Goal: Transaction & Acquisition: Purchase product/service

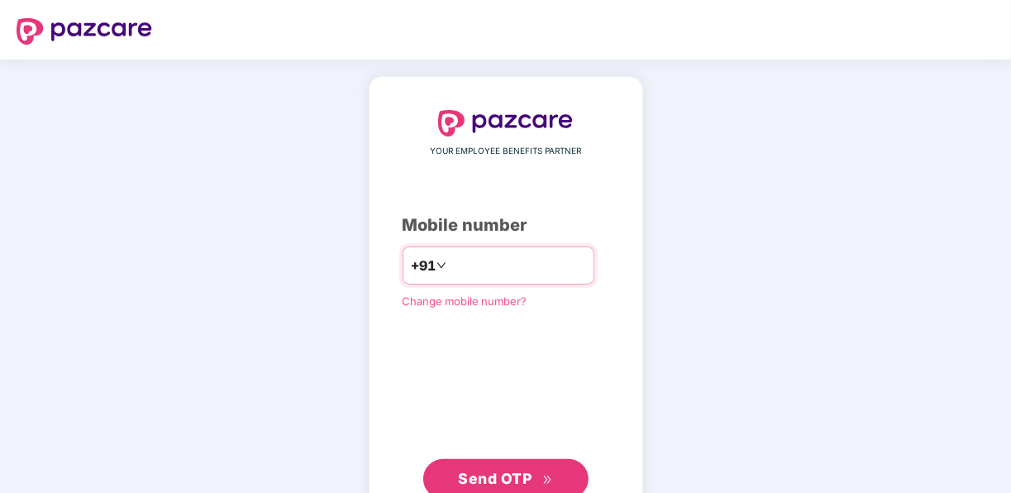
click at [459, 261] on input "number" at bounding box center [518, 265] width 136 height 26
type input "**********"
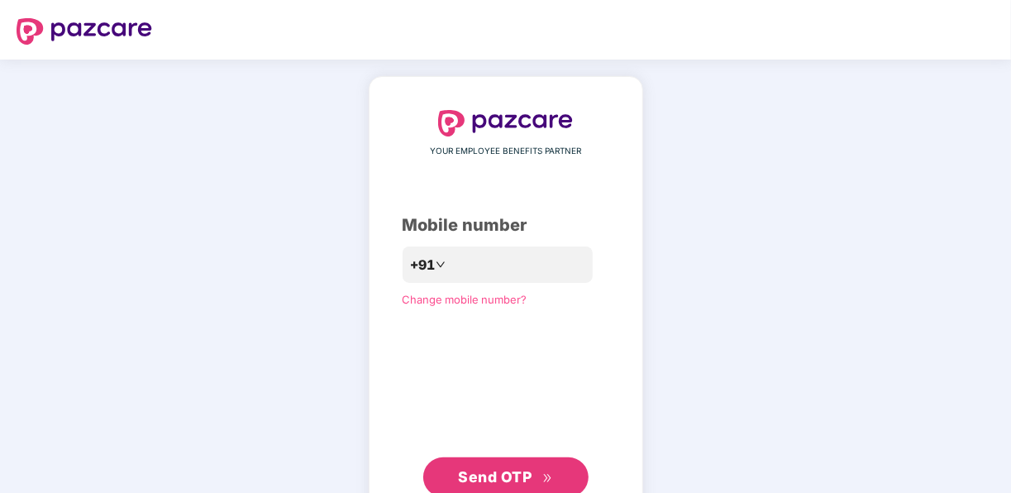
click at [495, 470] on span "Send OTP" at bounding box center [495, 476] width 74 height 17
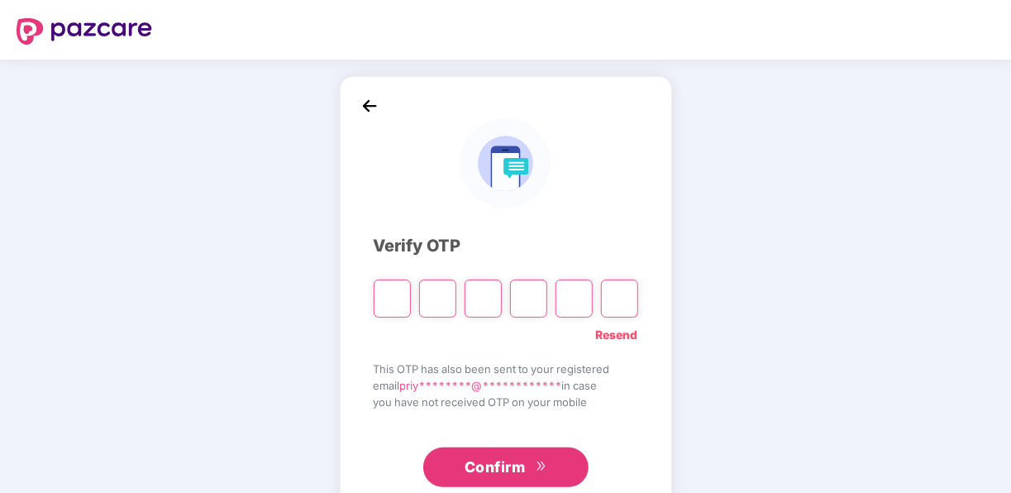
type input "*"
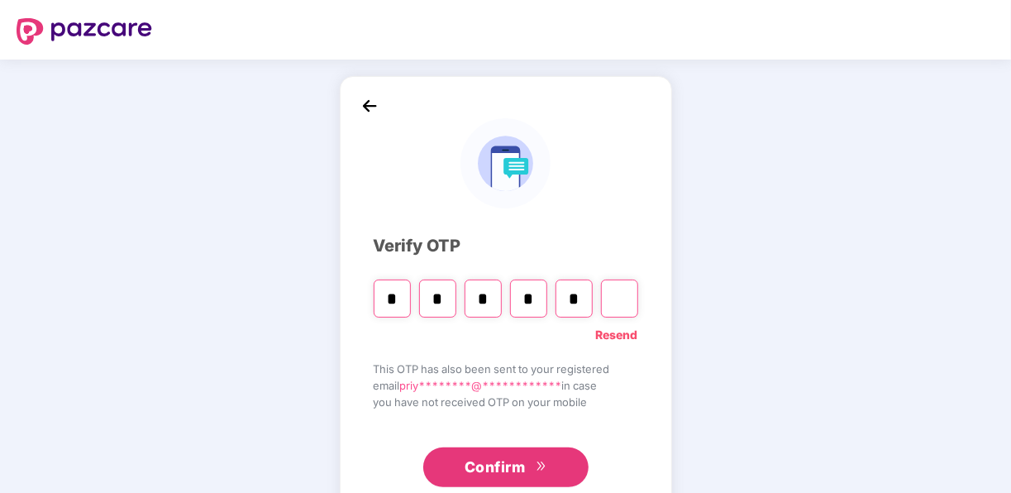
type input "*"
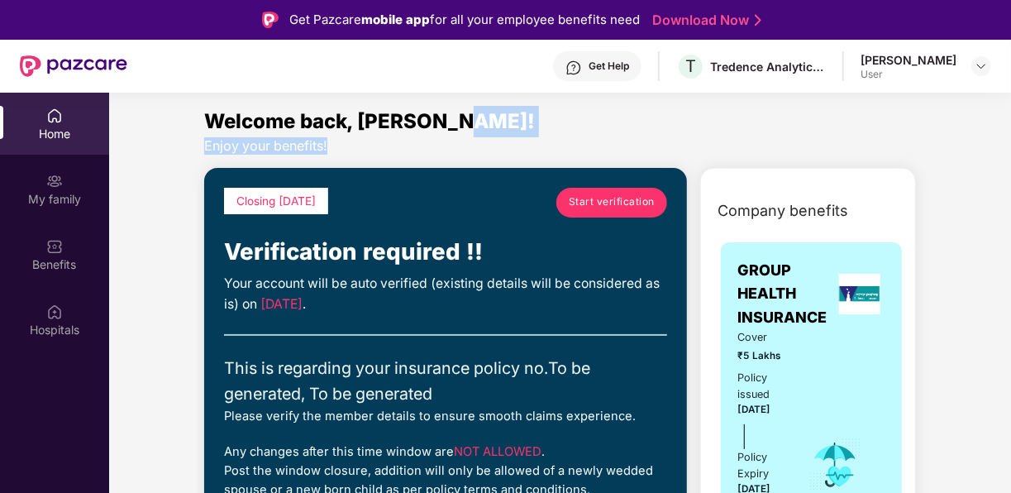
drag, startPoint x: 1008, startPoint y: 126, endPoint x: 1008, endPoint y: 139, distance: 13.2
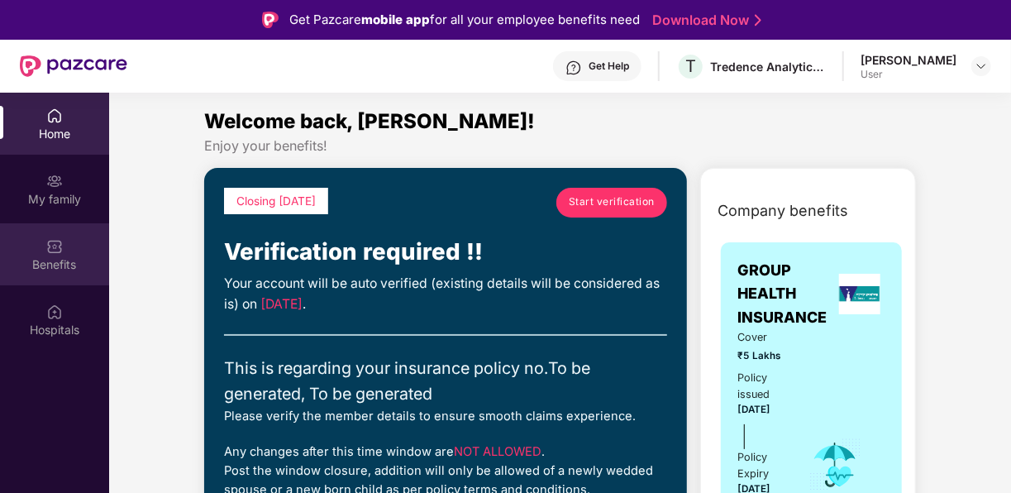
click at [64, 250] on div "Benefits" at bounding box center [54, 254] width 109 height 62
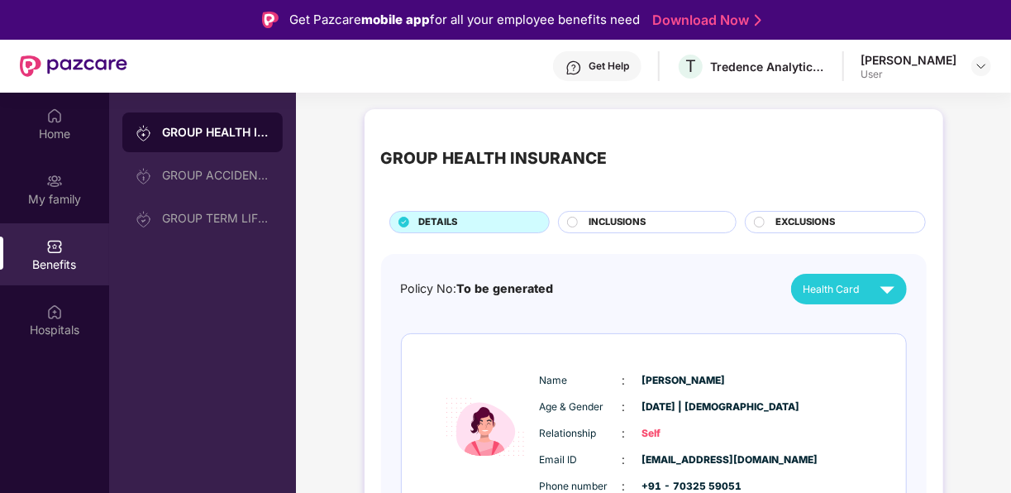
click at [692, 25] on link "Download Now" at bounding box center [704, 20] width 103 height 17
click at [65, 191] on div "My family" at bounding box center [54, 199] width 109 height 17
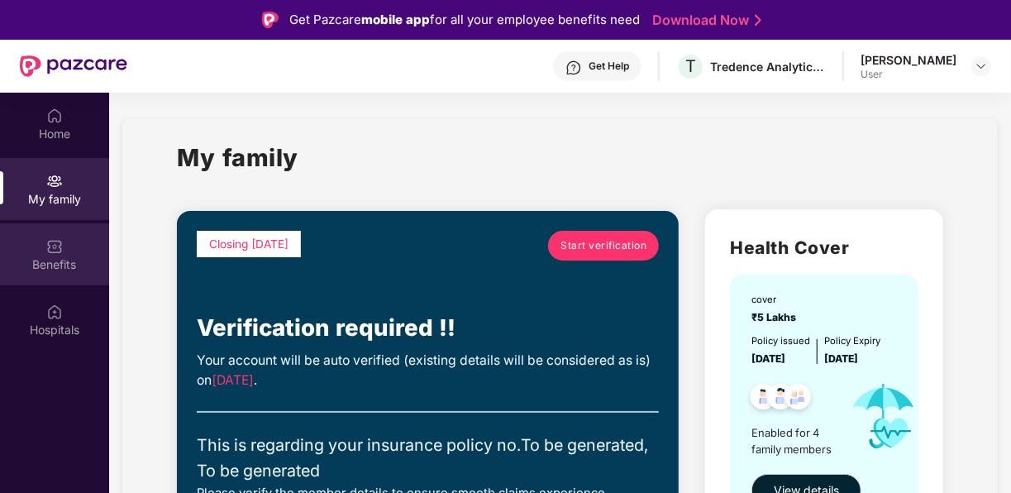
click at [71, 249] on div "Benefits" at bounding box center [54, 254] width 109 height 62
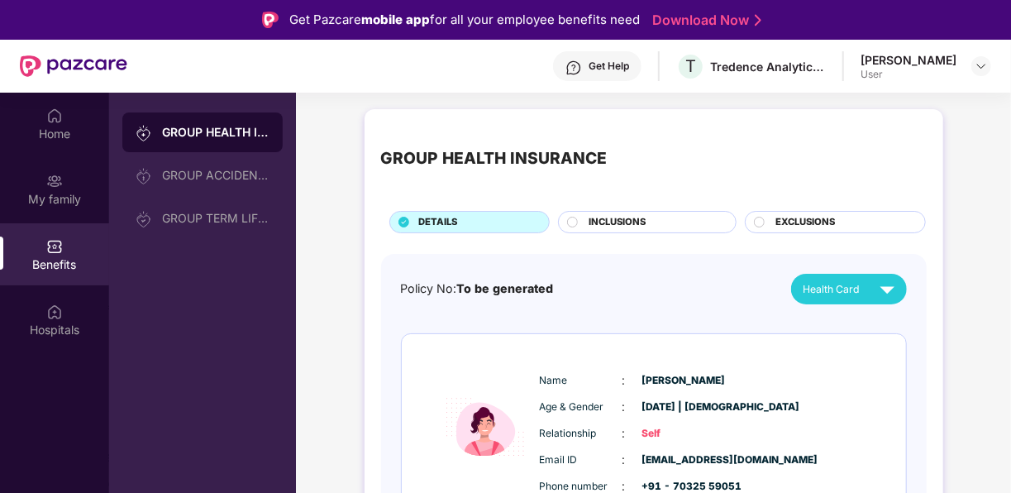
click at [649, 231] on div "INCLUSIONS" at bounding box center [653, 223] width 147 height 17
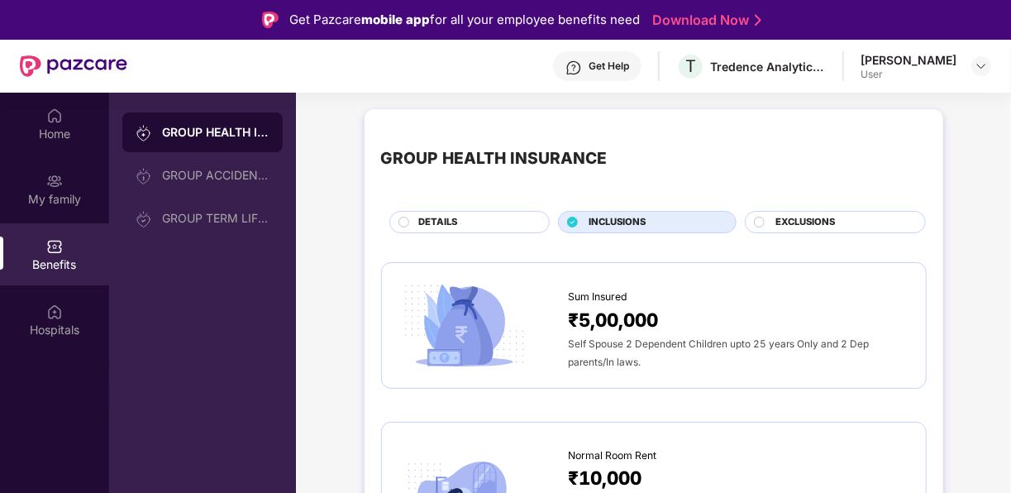
click at [914, 359] on div "Sum Insured ₹5,00,000 Self Spouse 2 Dependent Children upto 25 years Only and 2…" at bounding box center [653, 325] width 545 height 126
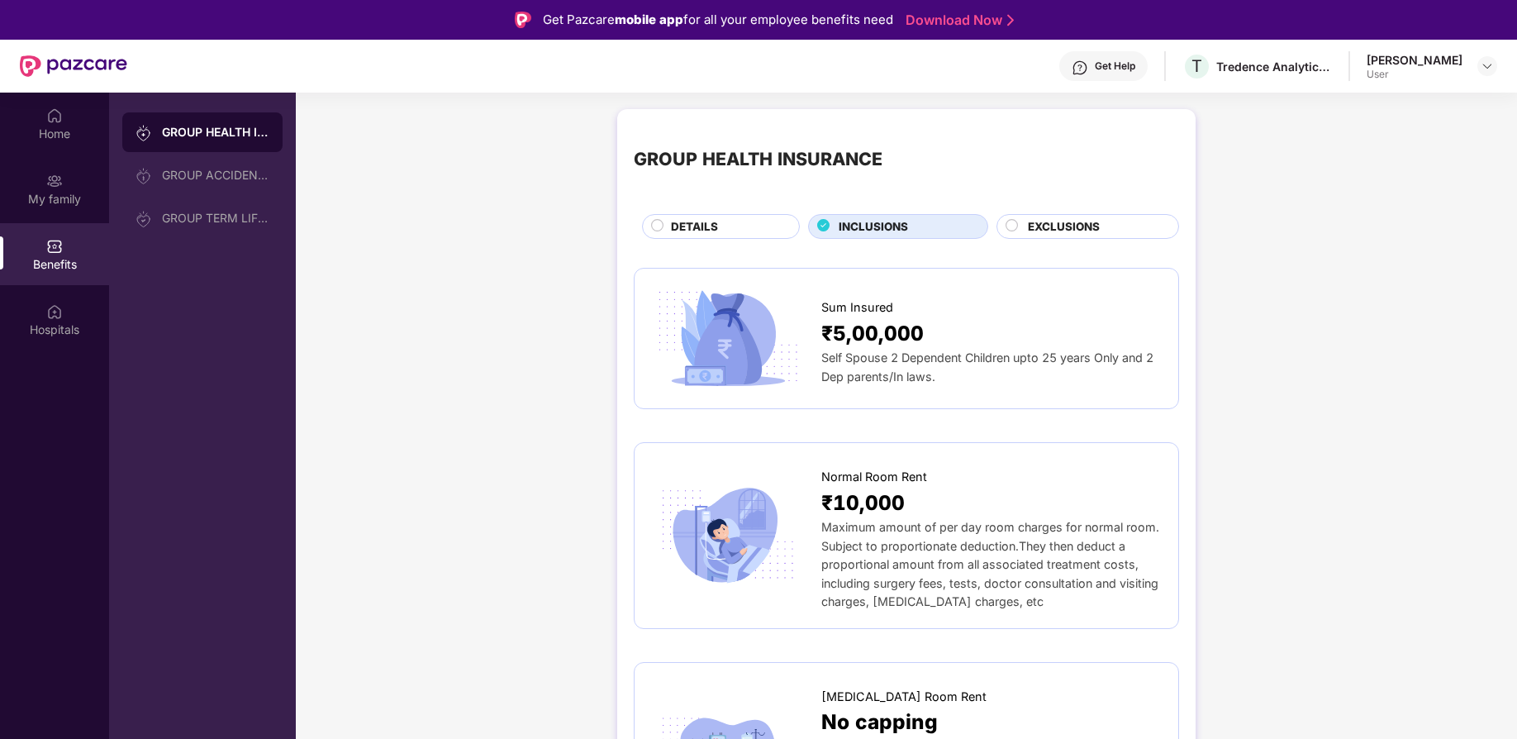
click at [1010, 226] on span "EXCLUSIONS" at bounding box center [1064, 226] width 72 height 17
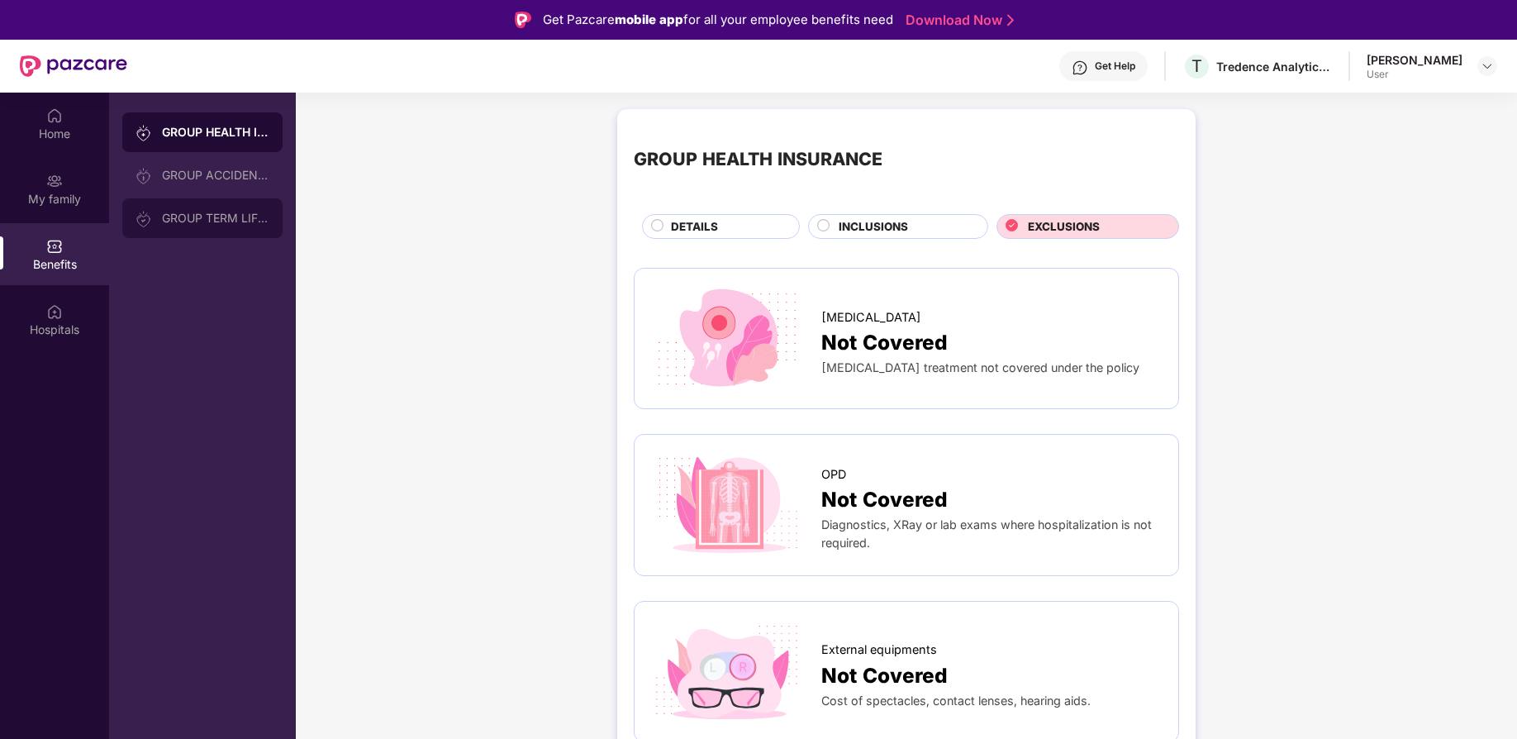
click at [202, 208] on div "GROUP TERM LIFE INSURANCE" at bounding box center [202, 218] width 160 height 40
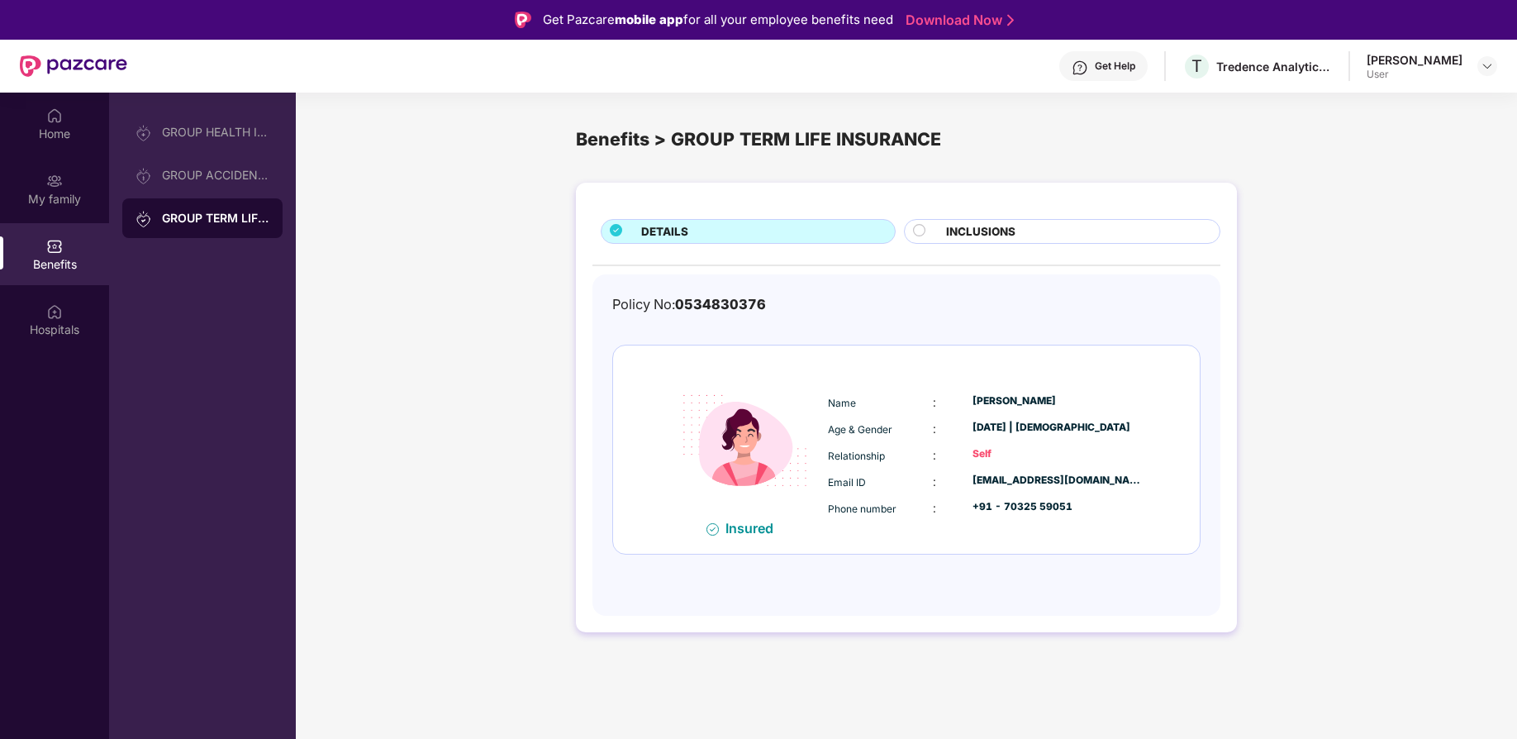
click at [1010, 228] on div "INCLUSIONS" at bounding box center [1075, 233] width 274 height 20
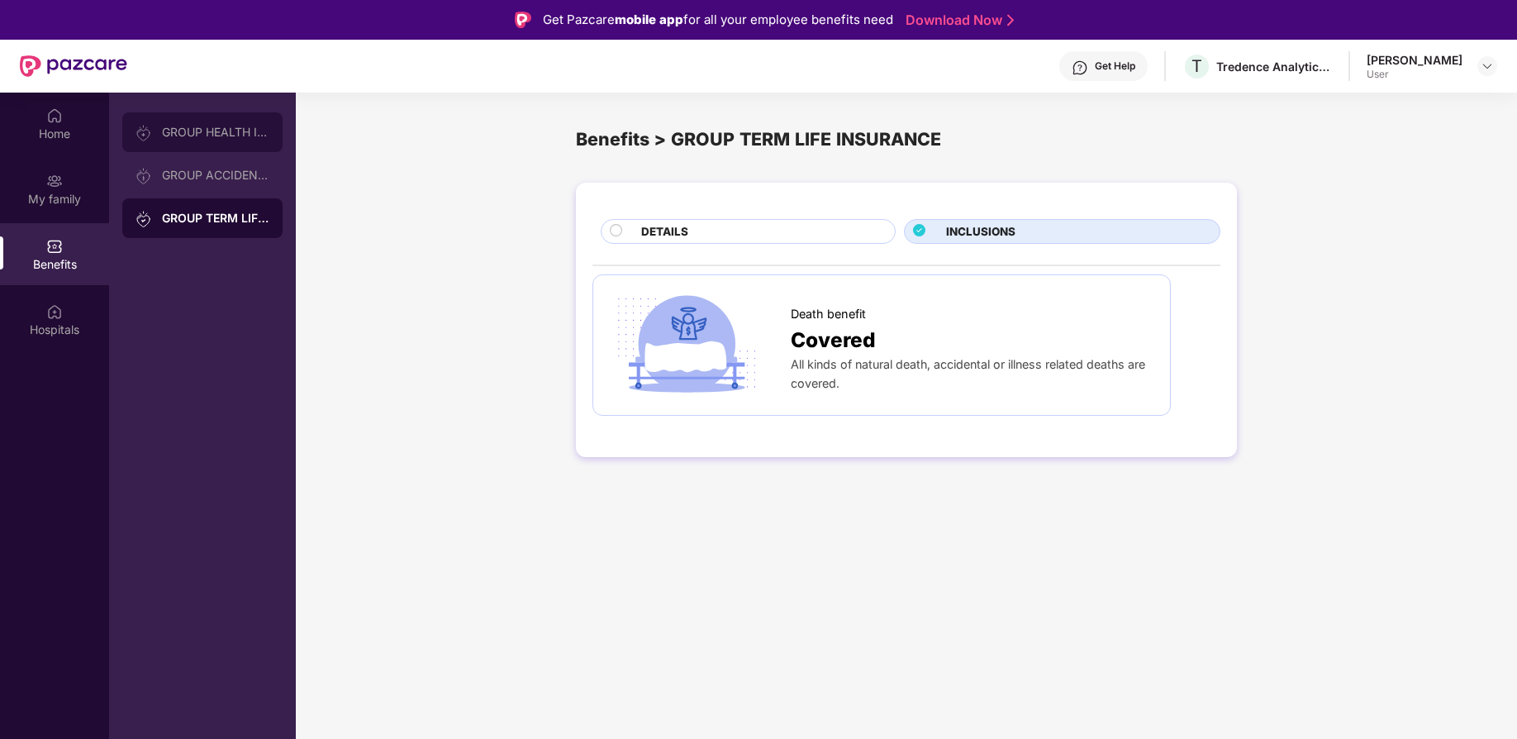
click at [204, 139] on div "GROUP HEALTH INSURANCE" at bounding box center [202, 132] width 160 height 40
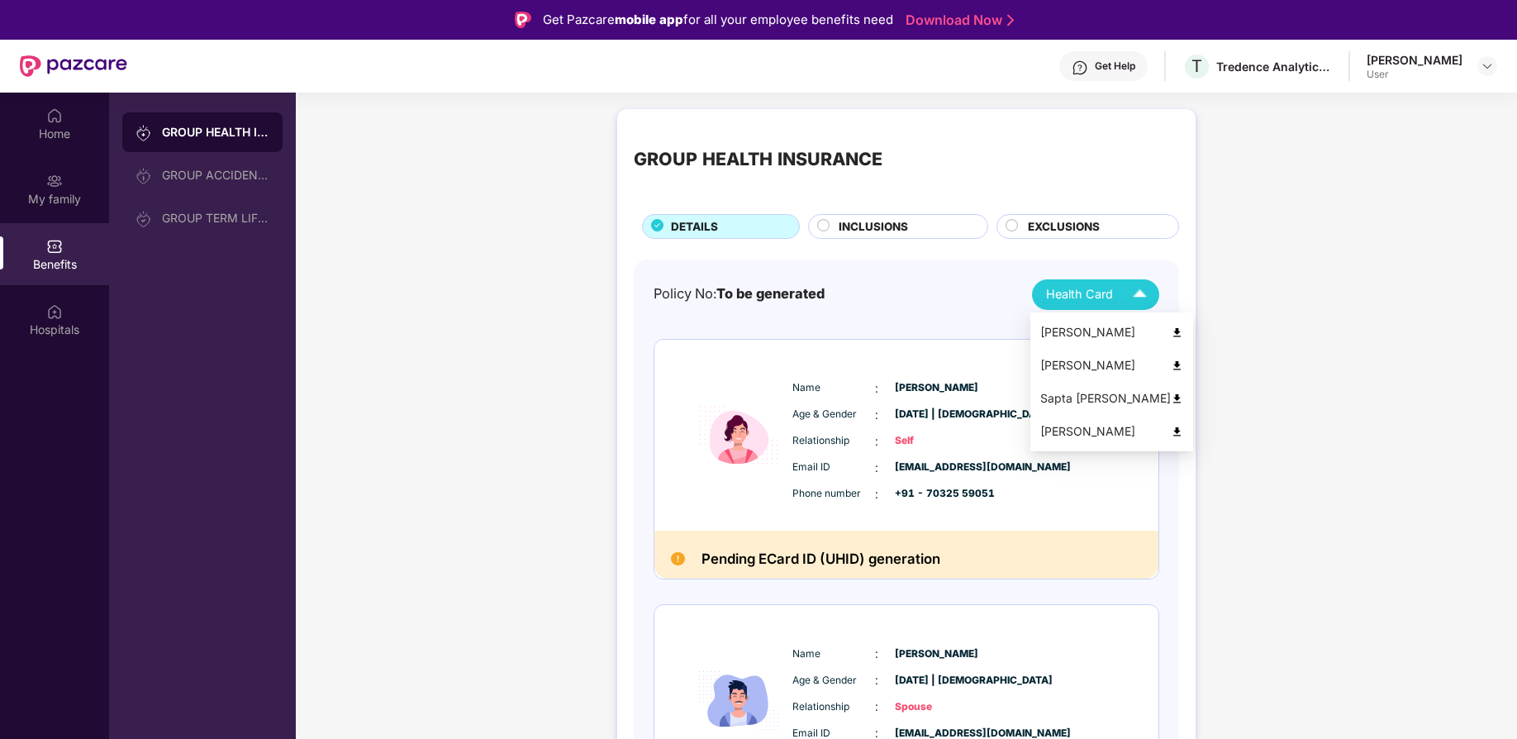
click at [1010, 287] on img at bounding box center [1140, 294] width 29 height 29
click at [1010, 329] on img at bounding box center [1177, 332] width 12 height 12
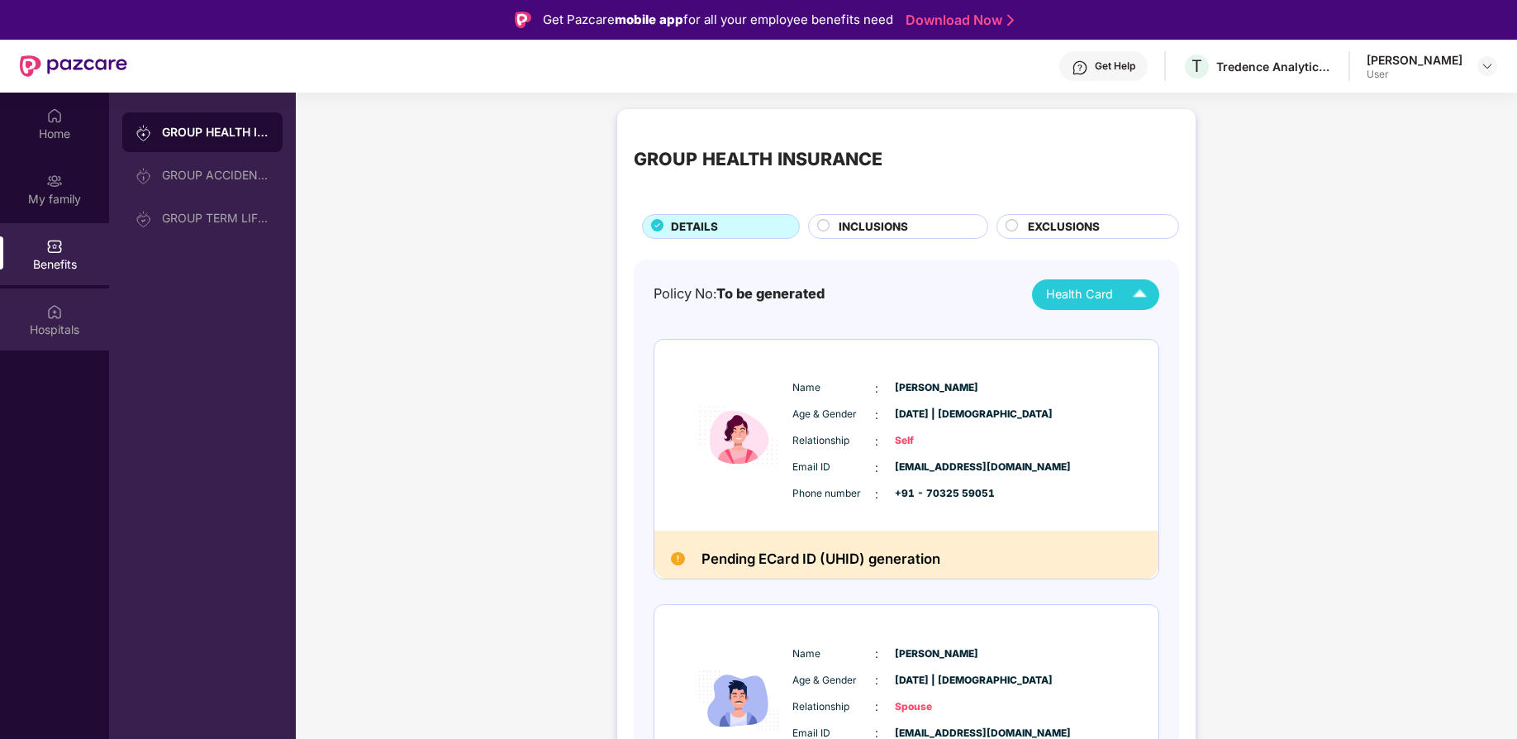
click at [45, 322] on div "Hospitals" at bounding box center [54, 330] width 109 height 17
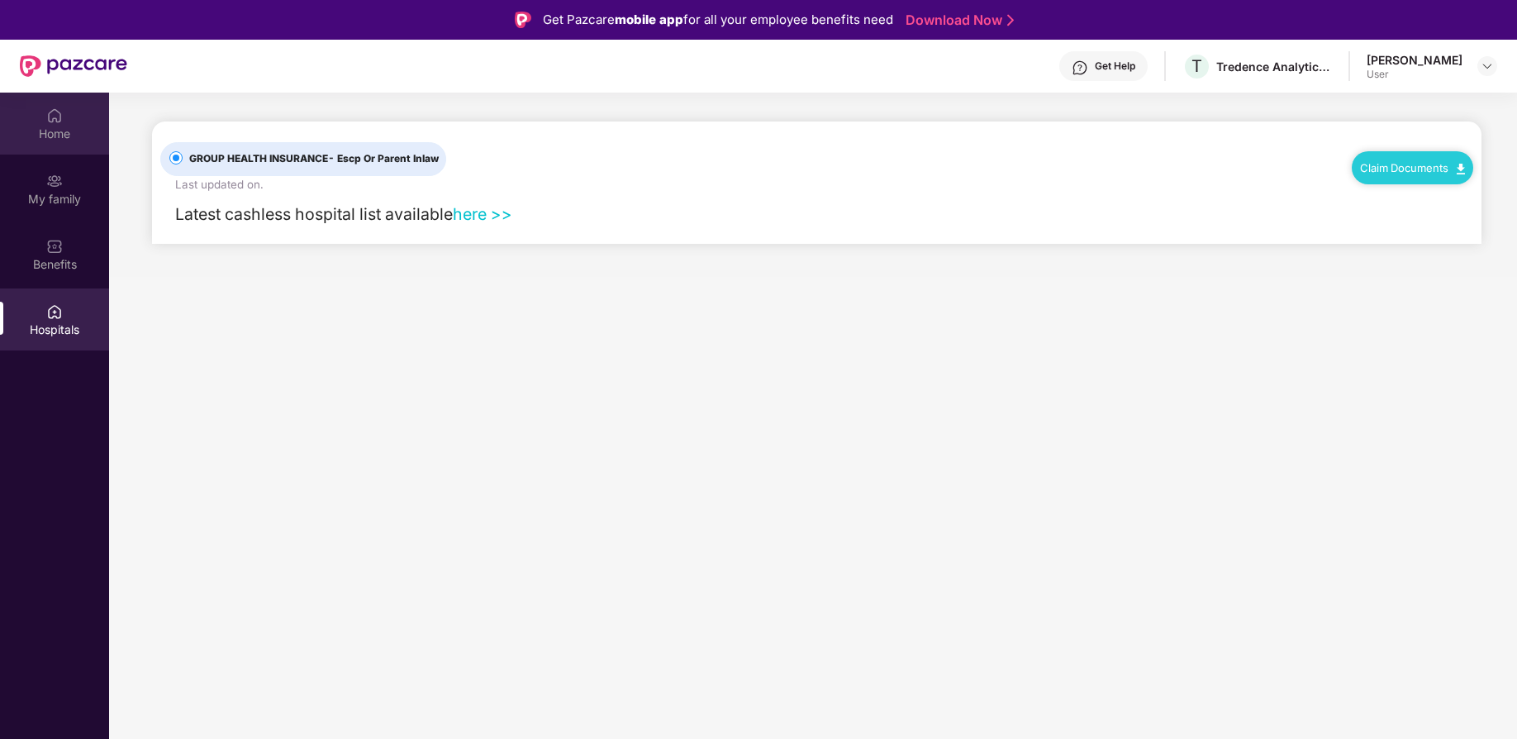
click at [61, 107] on img at bounding box center [54, 115] width 17 height 17
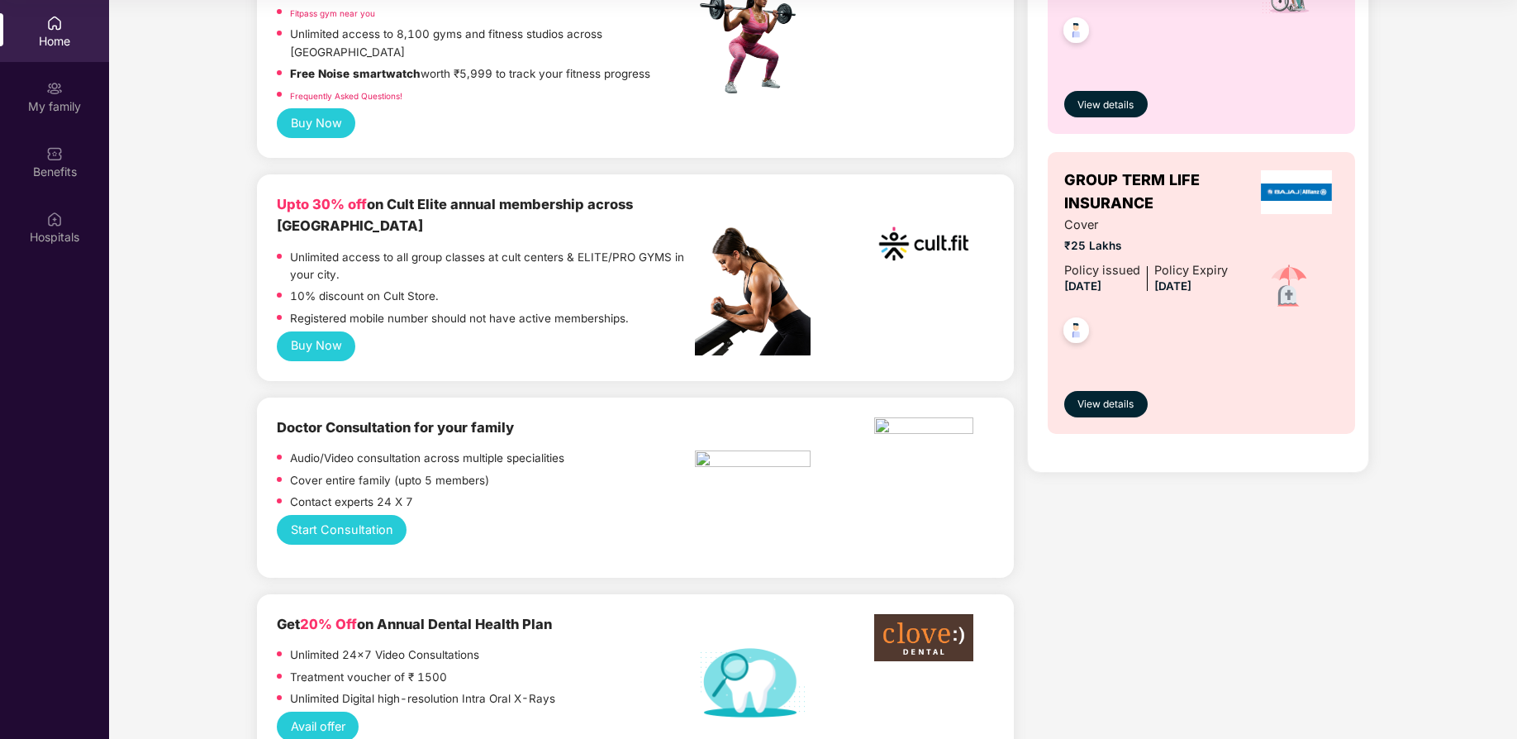
scroll to position [590, 0]
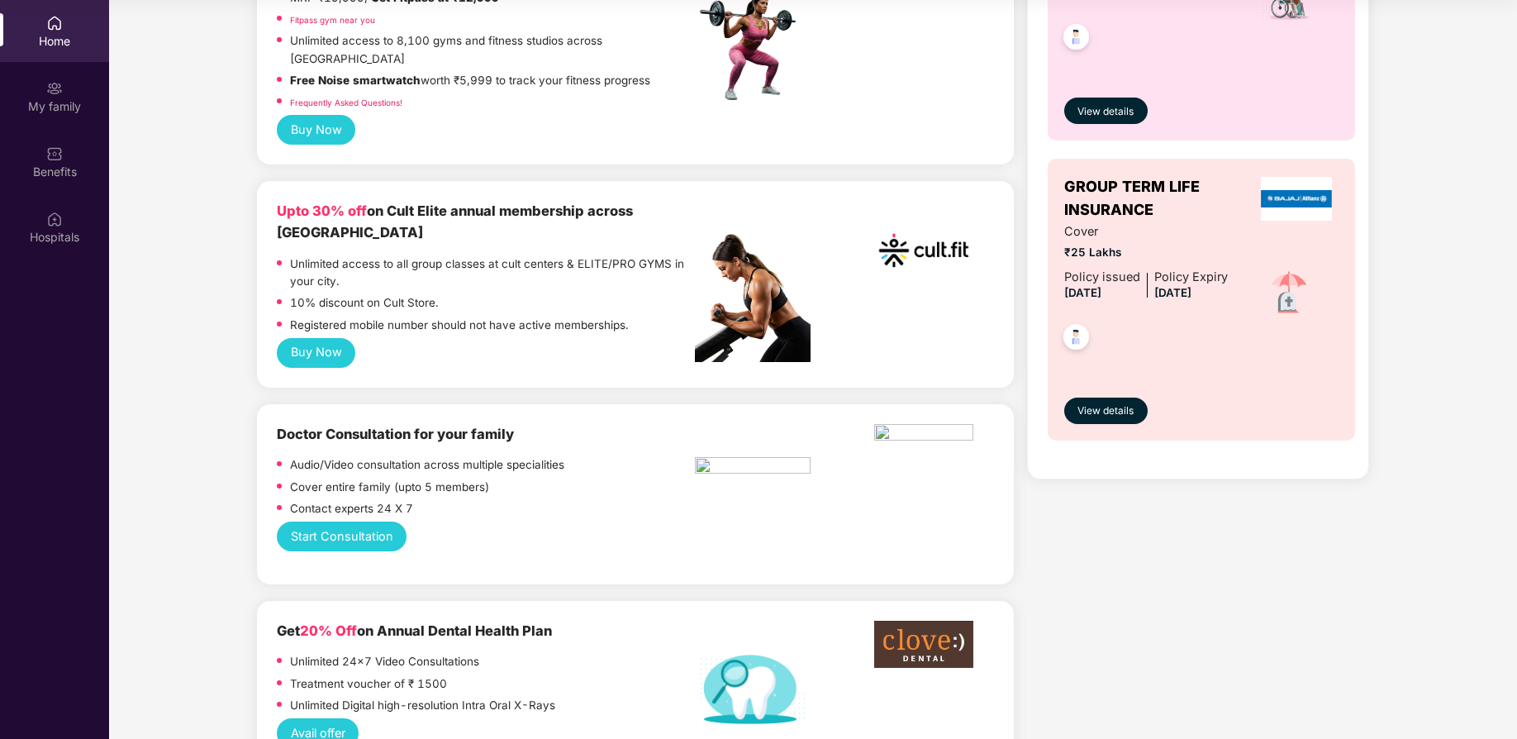
click at [311, 338] on button "Buy Now" at bounding box center [316, 353] width 79 height 30
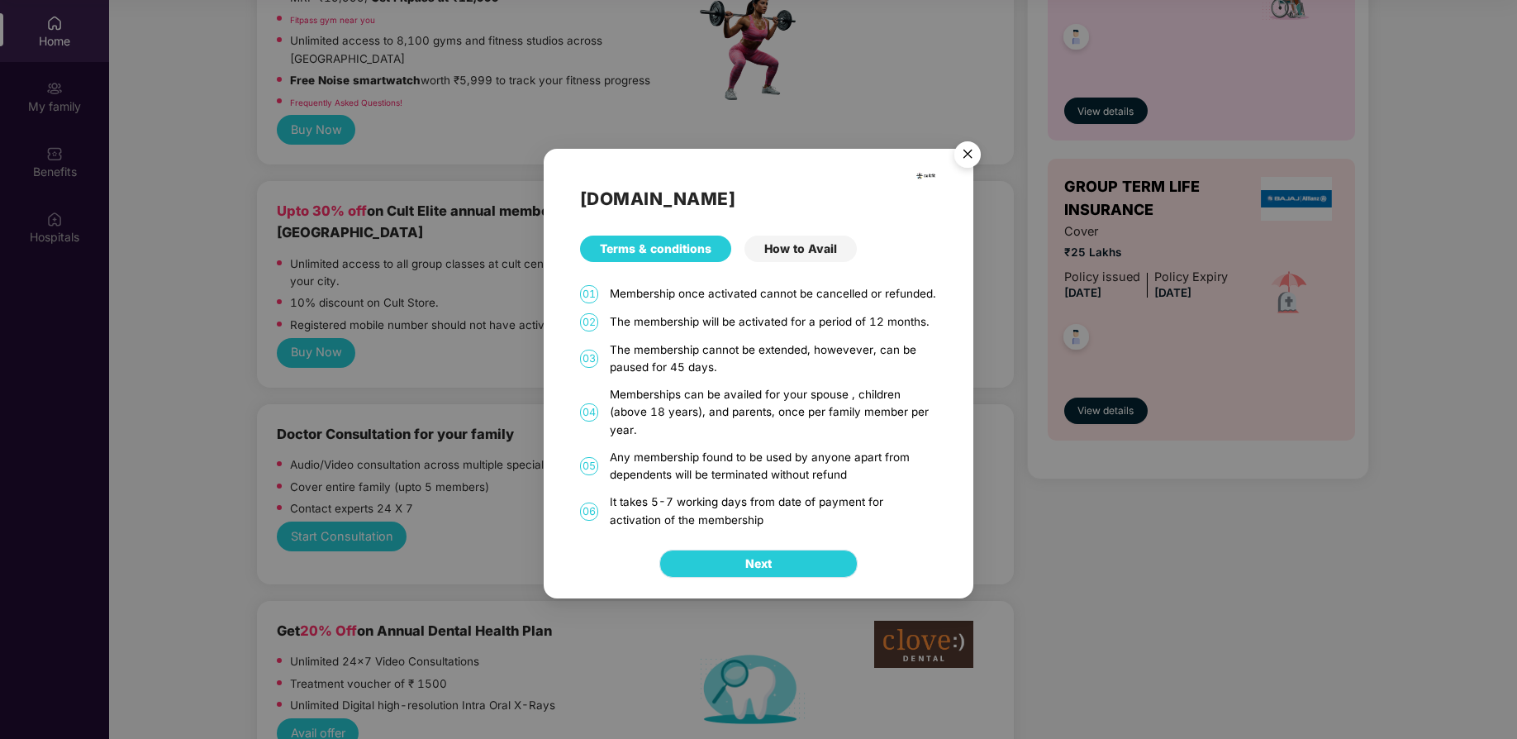
click at [798, 492] on button "Next" at bounding box center [759, 564] width 198 height 28
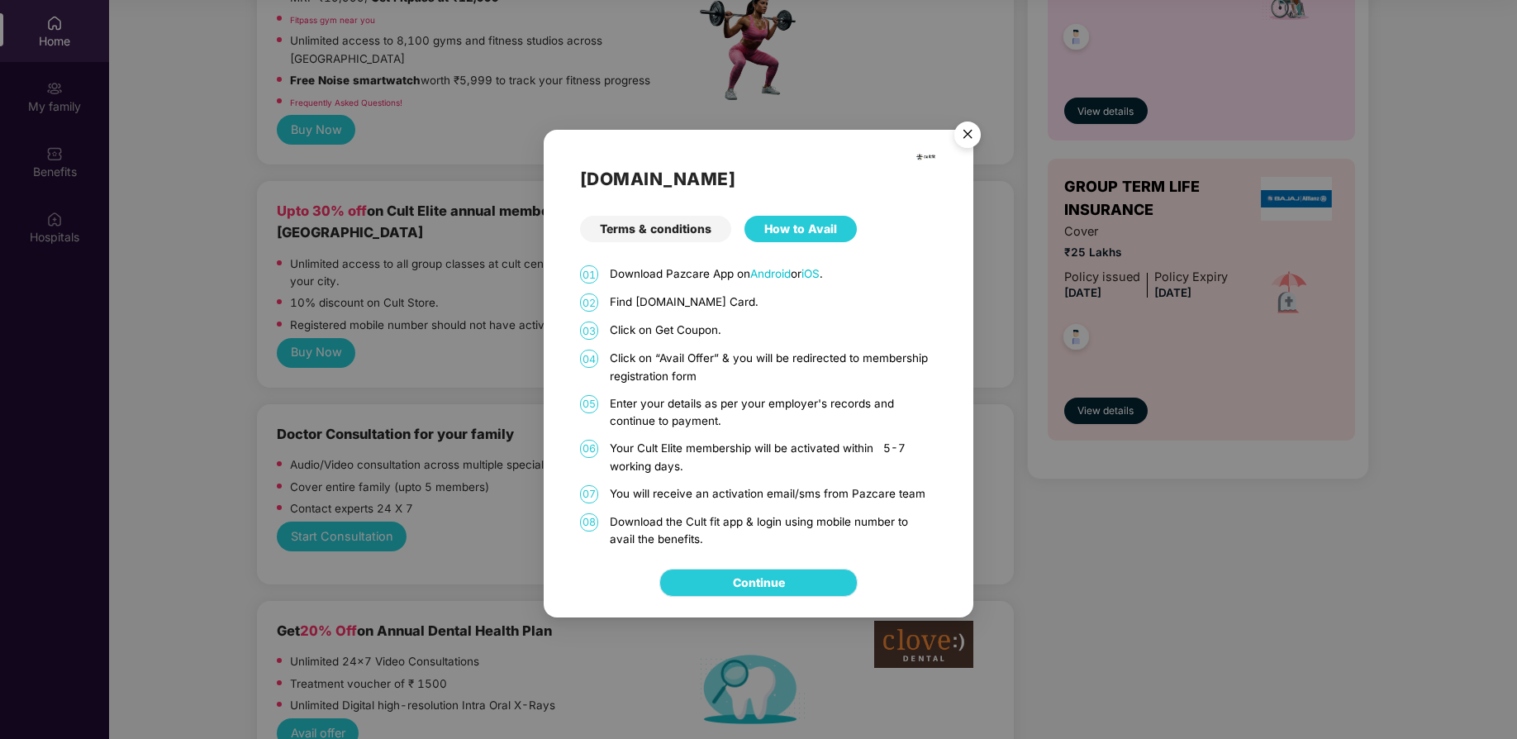
click at [767, 492] on link "Continue" at bounding box center [759, 583] width 52 height 18
